Goal: Task Accomplishment & Management: Manage account settings

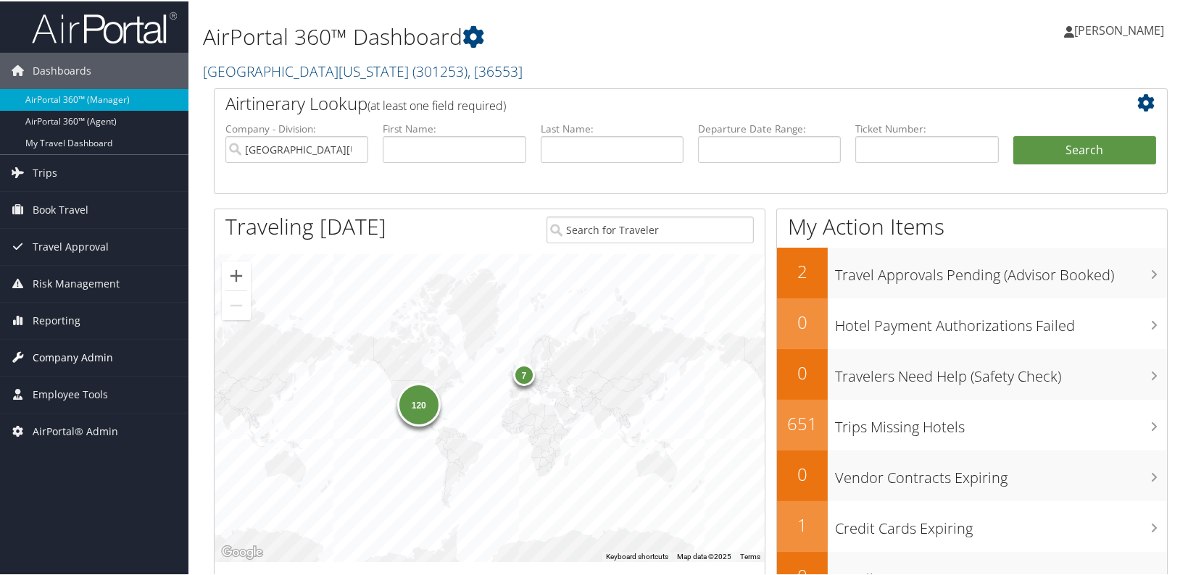
click at [59, 358] on span "Company Admin" at bounding box center [73, 356] width 80 height 36
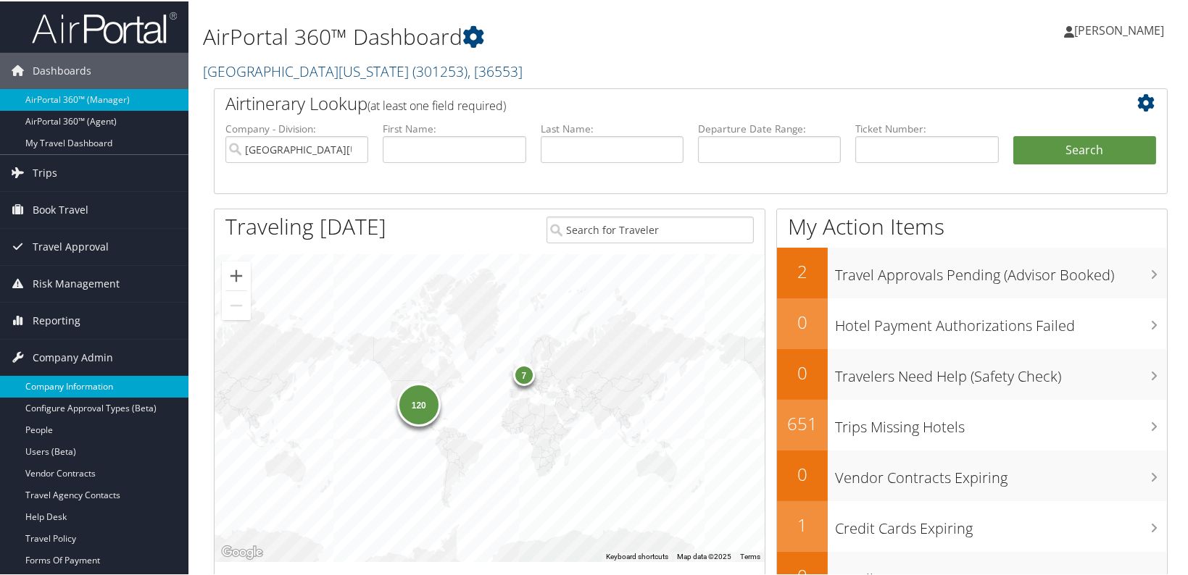
click at [68, 384] on link "Company Information" at bounding box center [94, 386] width 188 height 22
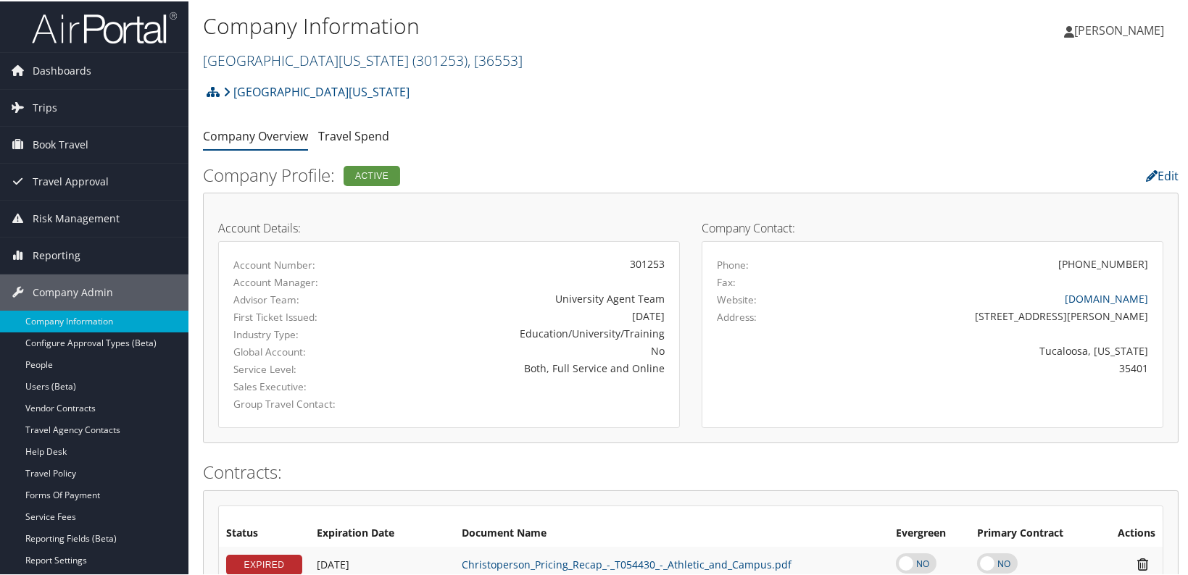
click at [278, 54] on link "University of Alabama ( 301253 ) , [ 36553 ]" at bounding box center [363, 59] width 320 height 20
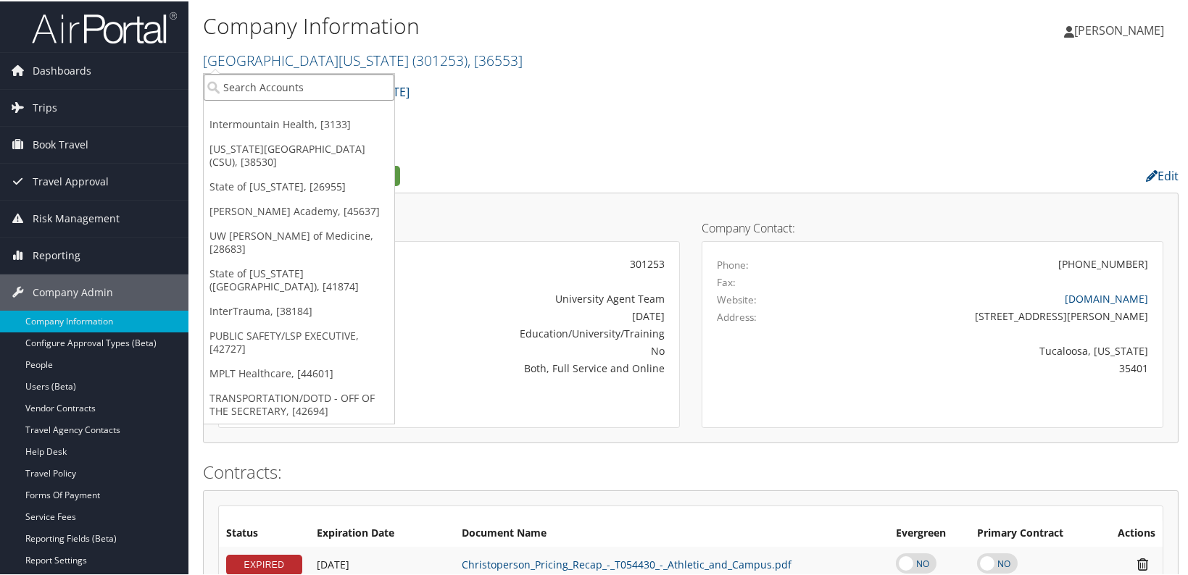
click at [265, 83] on input "search" at bounding box center [299, 85] width 191 height 27
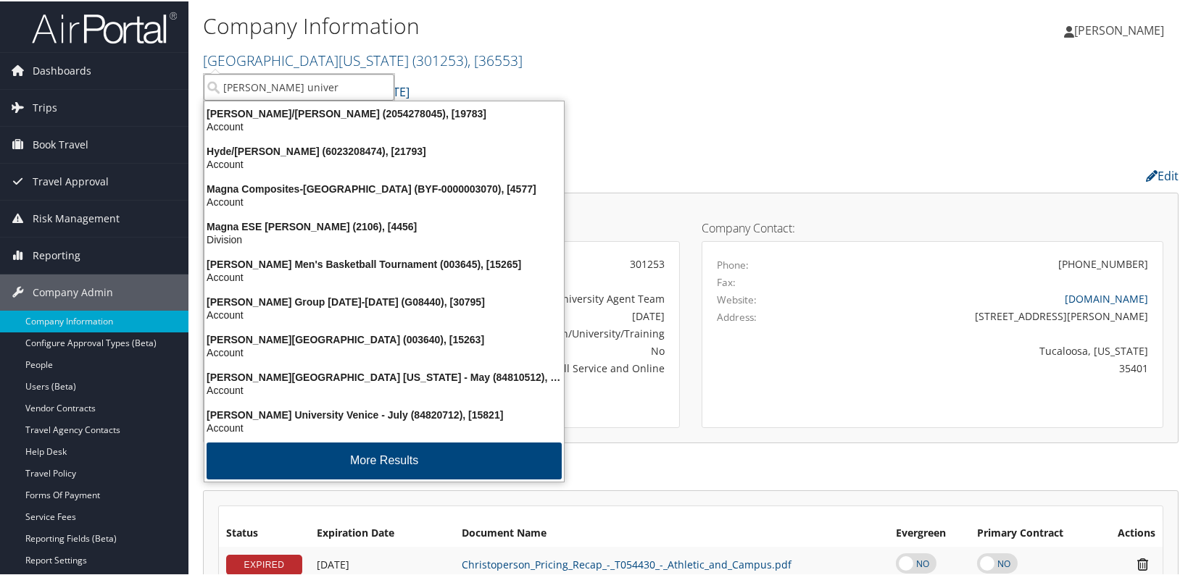
type input "troy univer"
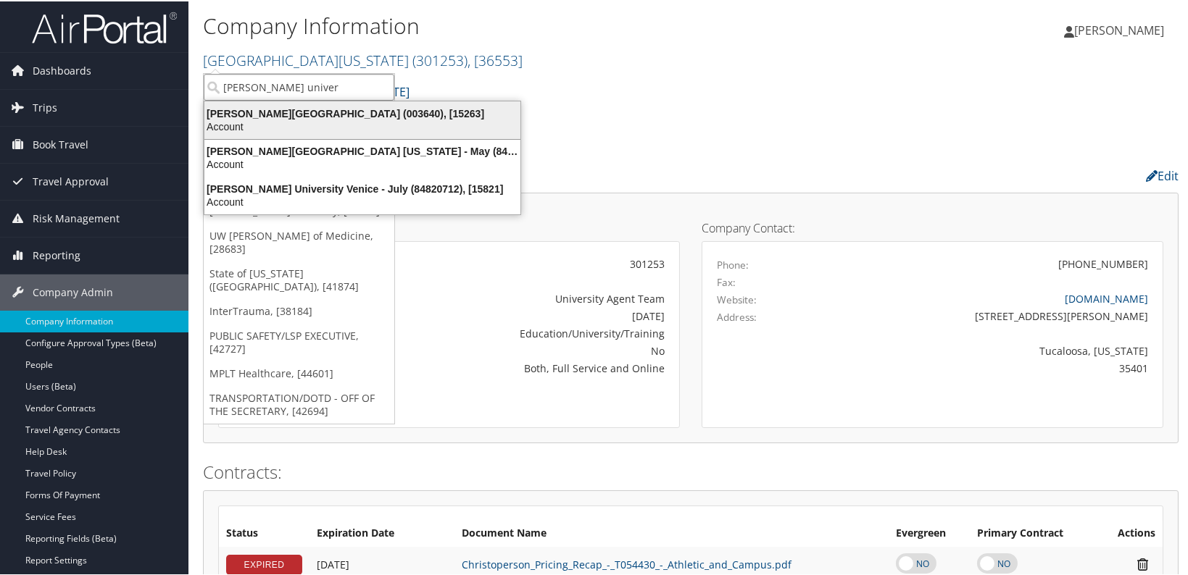
click at [308, 129] on div "Account" at bounding box center [362, 125] width 333 height 13
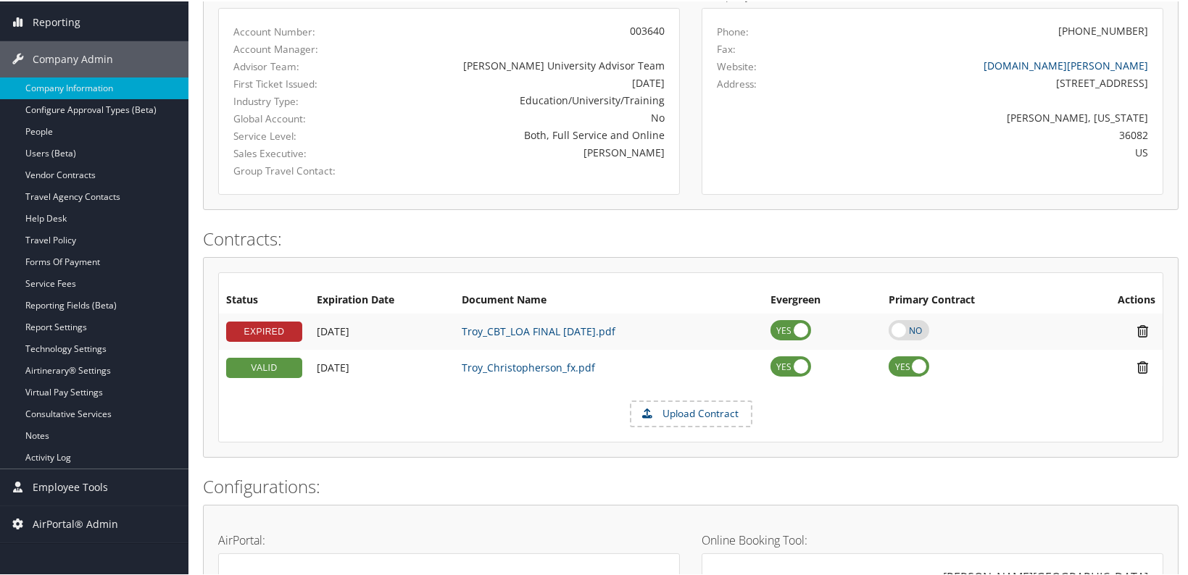
scroll to position [329, 0]
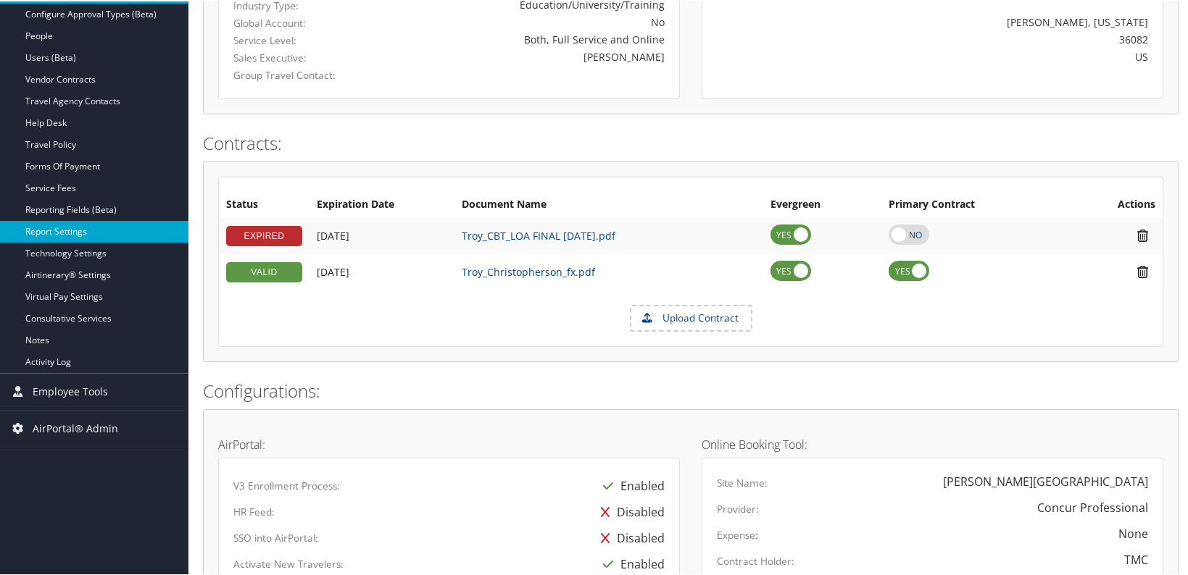
click at [75, 232] on link "Report Settings" at bounding box center [94, 231] width 188 height 22
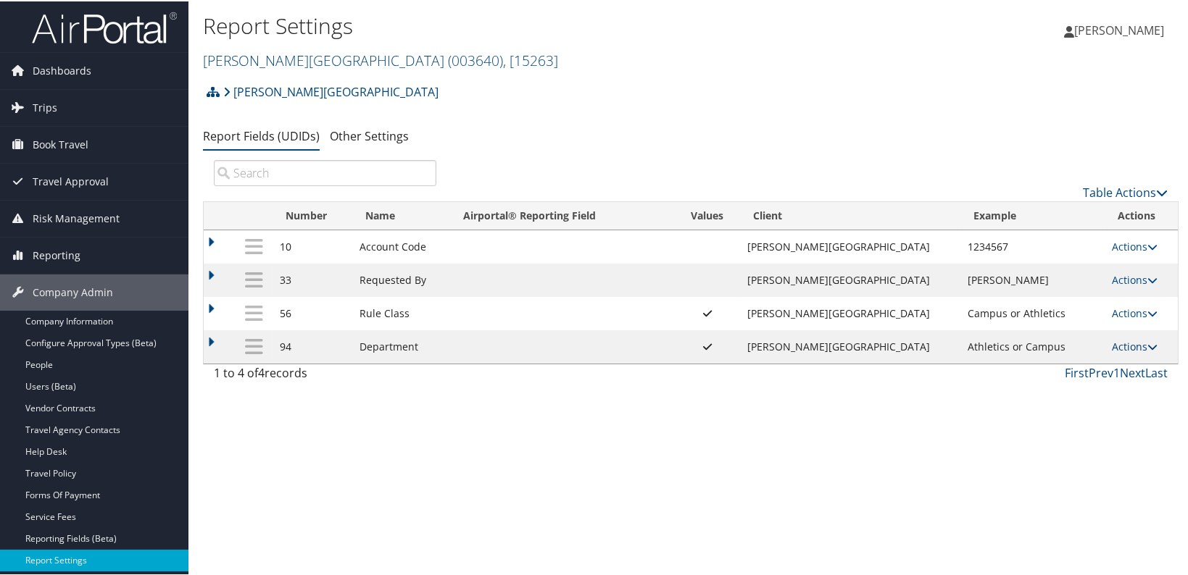
click at [1112, 344] on link "Actions" at bounding box center [1135, 345] width 46 height 14
click at [1092, 367] on link "Update Report Field Values" at bounding box center [1064, 367] width 157 height 25
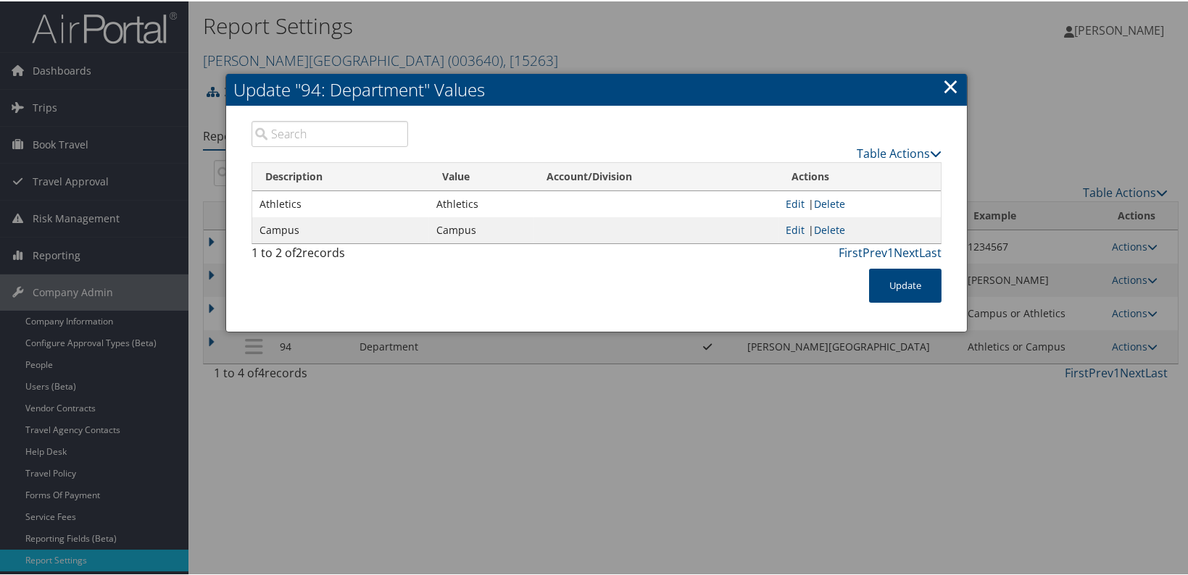
click at [944, 84] on link "×" at bounding box center [950, 84] width 17 height 29
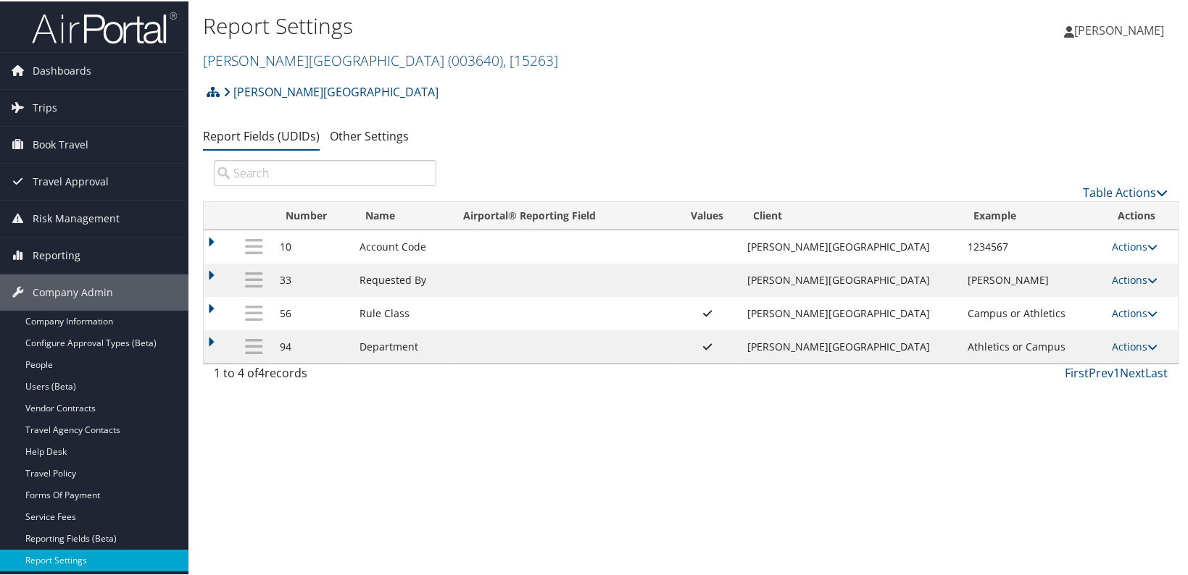
click at [772, 100] on div "[PERSON_NAME] University Account Structure [PERSON_NAME][GEOGRAPHIC_DATA] (0036…" at bounding box center [690, 95] width 975 height 39
click at [275, 63] on link "[PERSON_NAME][GEOGRAPHIC_DATA] ( 003640 ) , [ 15263 ]" at bounding box center [380, 59] width 355 height 20
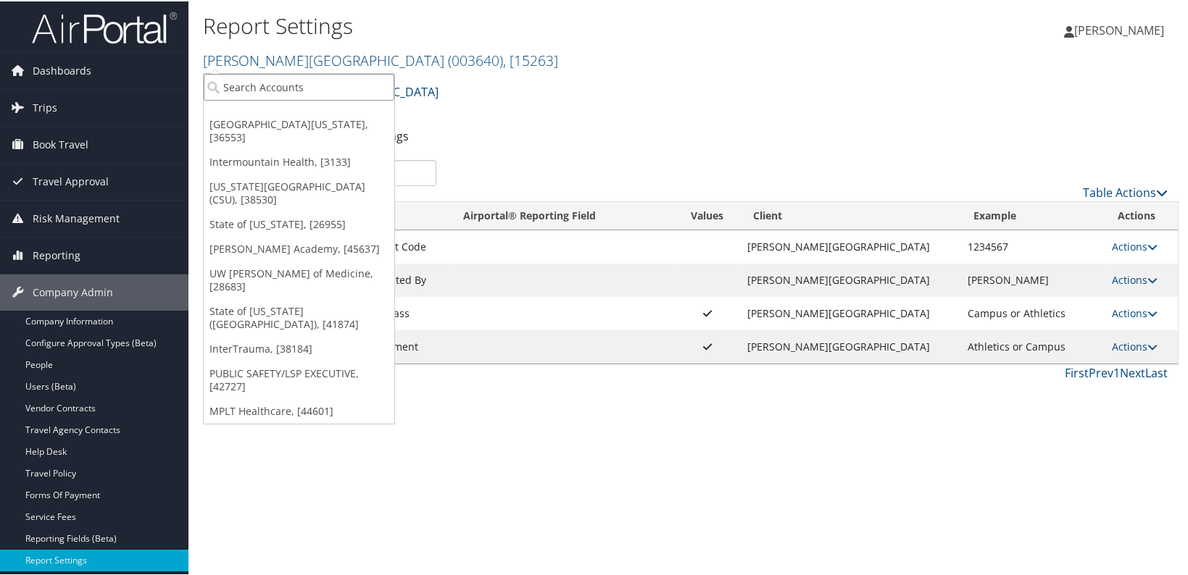
click at [257, 93] on input "search" at bounding box center [299, 85] width 191 height 27
type input "c"
type input "C"
click at [612, 536] on div "Report Settings [PERSON_NAME][GEOGRAPHIC_DATA] ( 003640 ) , [ 15263 ] [GEOGRAPH…" at bounding box center [690, 287] width 1004 height 575
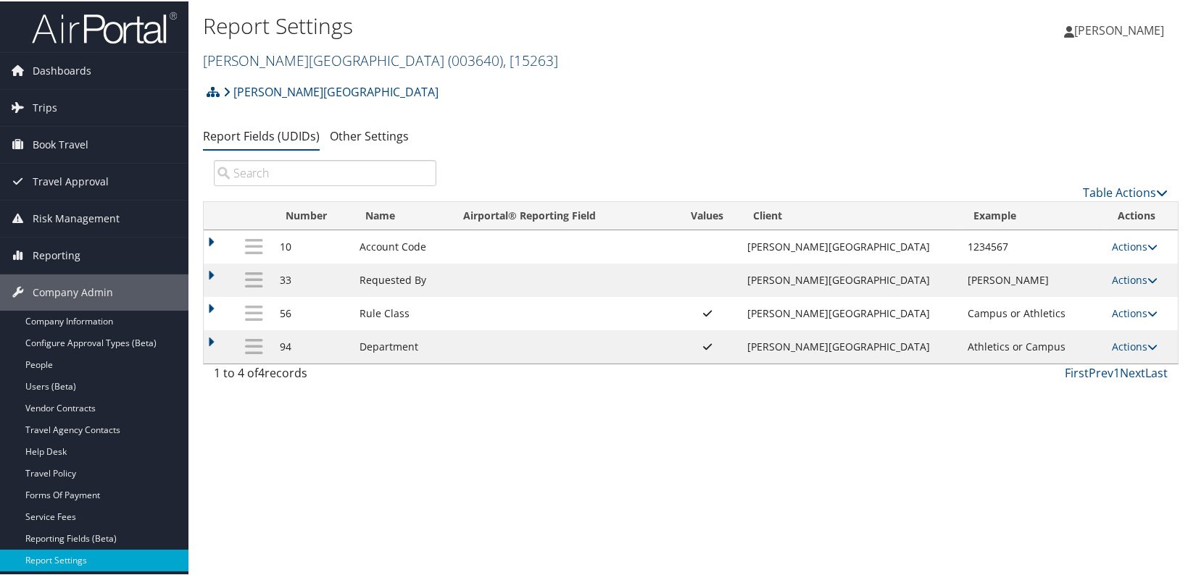
click at [448, 59] on span "( 003640 )" at bounding box center [475, 59] width 55 height 20
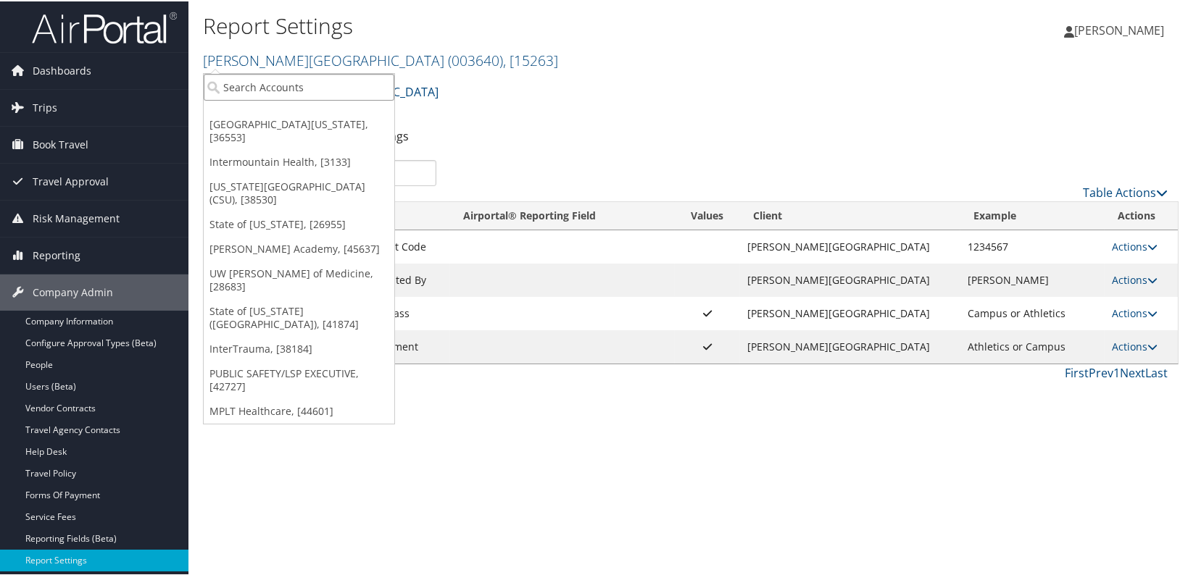
click at [292, 84] on input "search" at bounding box center [299, 85] width 191 height 27
type input "[PERSON_NAME]"
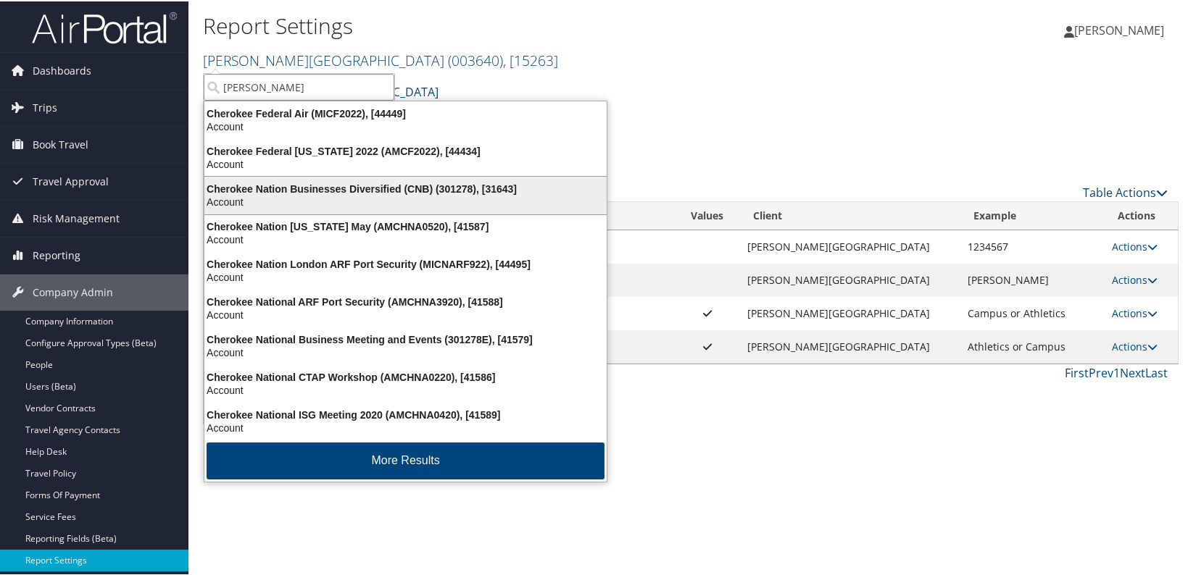
click at [351, 178] on div "Cherokee Nation Businesses Diversified (CNB) (301278), [31643] Account" at bounding box center [406, 194] width 398 height 33
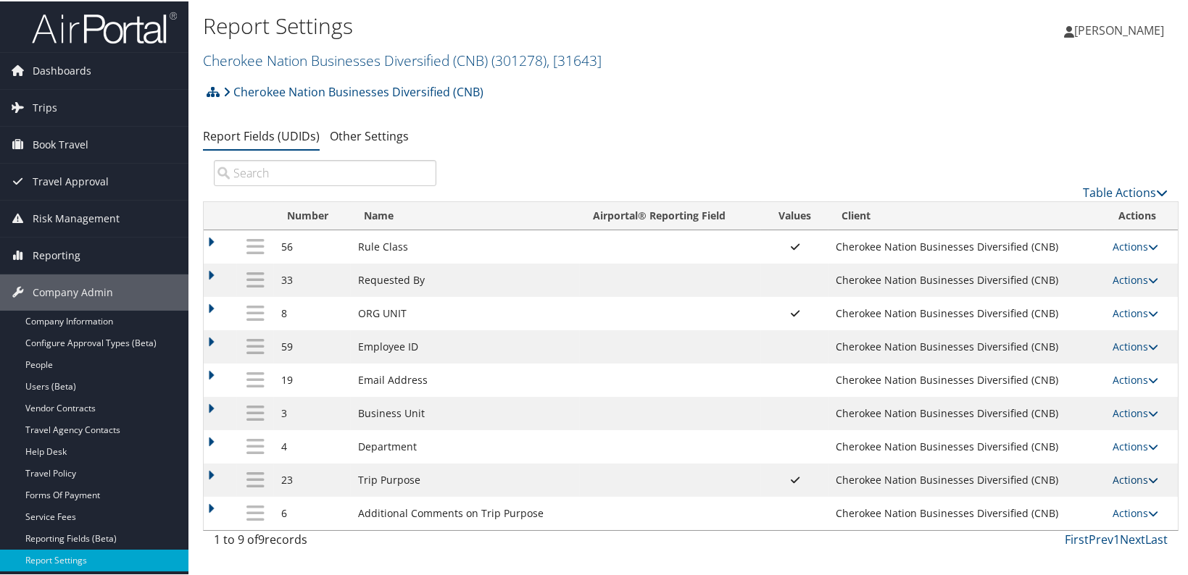
click at [1137, 483] on link "Actions" at bounding box center [1135, 479] width 46 height 14
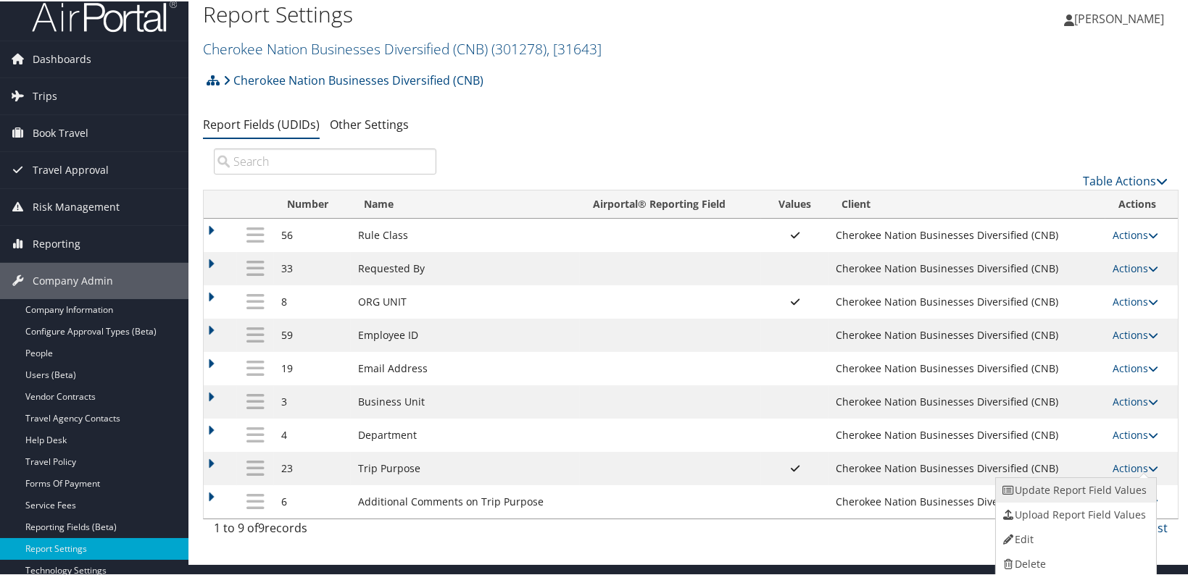
click at [1115, 495] on link "Update Report Field Values" at bounding box center [1074, 489] width 157 height 25
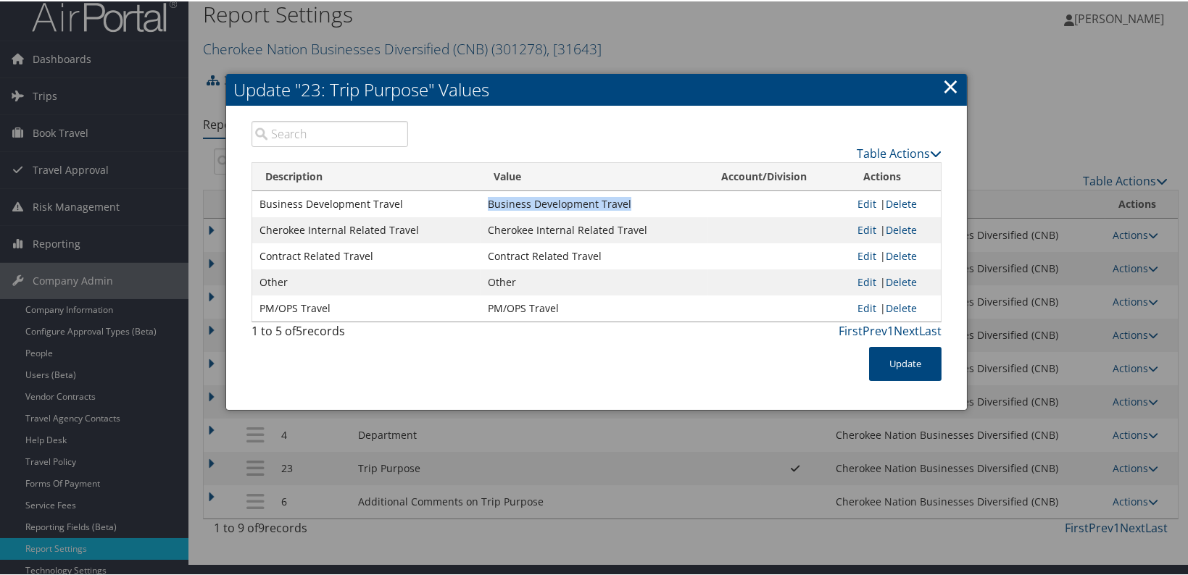
drag, startPoint x: 631, startPoint y: 207, endPoint x: 486, endPoint y: 203, distance: 145.0
click at [486, 203] on td "Business Development Travel" at bounding box center [594, 203] width 228 height 26
copy td "Business Development Travel"
click at [954, 79] on link "×" at bounding box center [950, 84] width 17 height 29
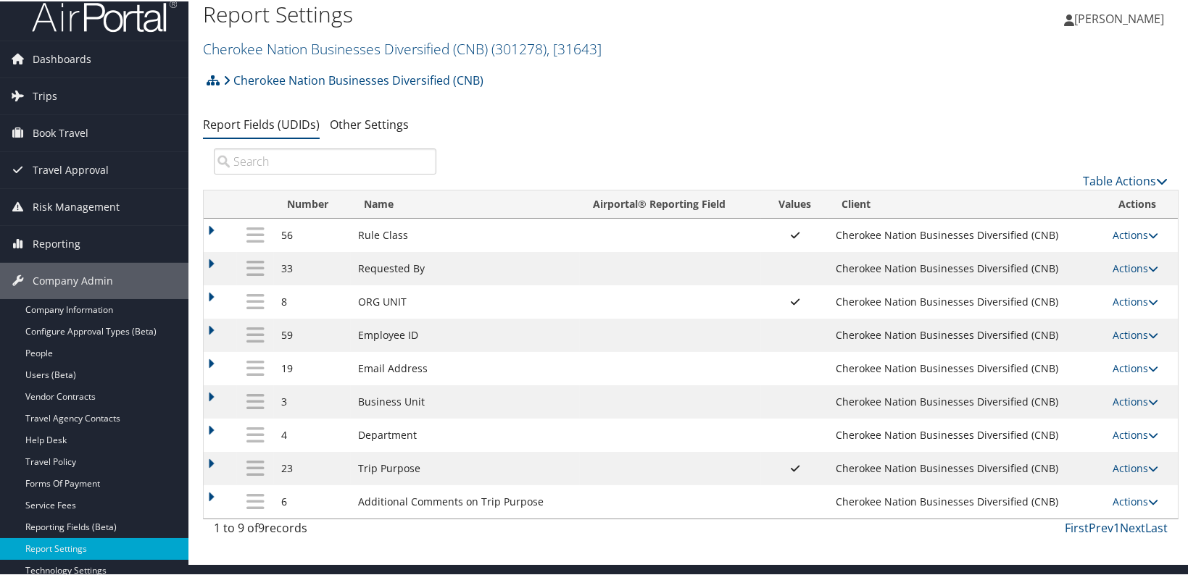
click at [743, 17] on h1 "Report Settings" at bounding box center [528, 13] width 650 height 30
